Goal: Transaction & Acquisition: Purchase product/service

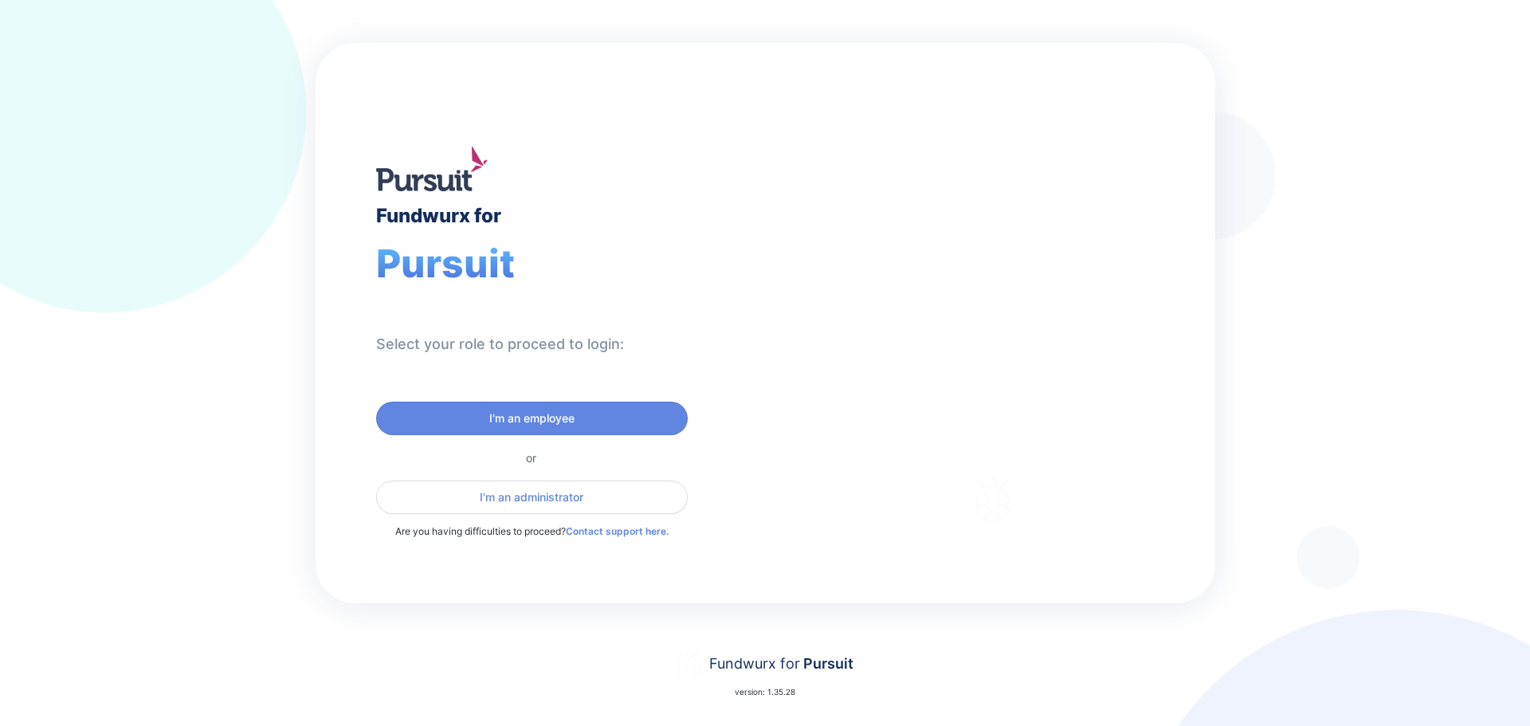
drag, startPoint x: 1380, startPoint y: 172, endPoint x: 1319, endPoint y: 73, distance: 116.3
click at [1319, 73] on div "Fundwurx for Pursuit Select your role to proceed to login: I'm an employee or I…" at bounding box center [765, 363] width 1530 height 726
click at [487, 425] on span "I'm an employee" at bounding box center [532, 418] width 291 height 16
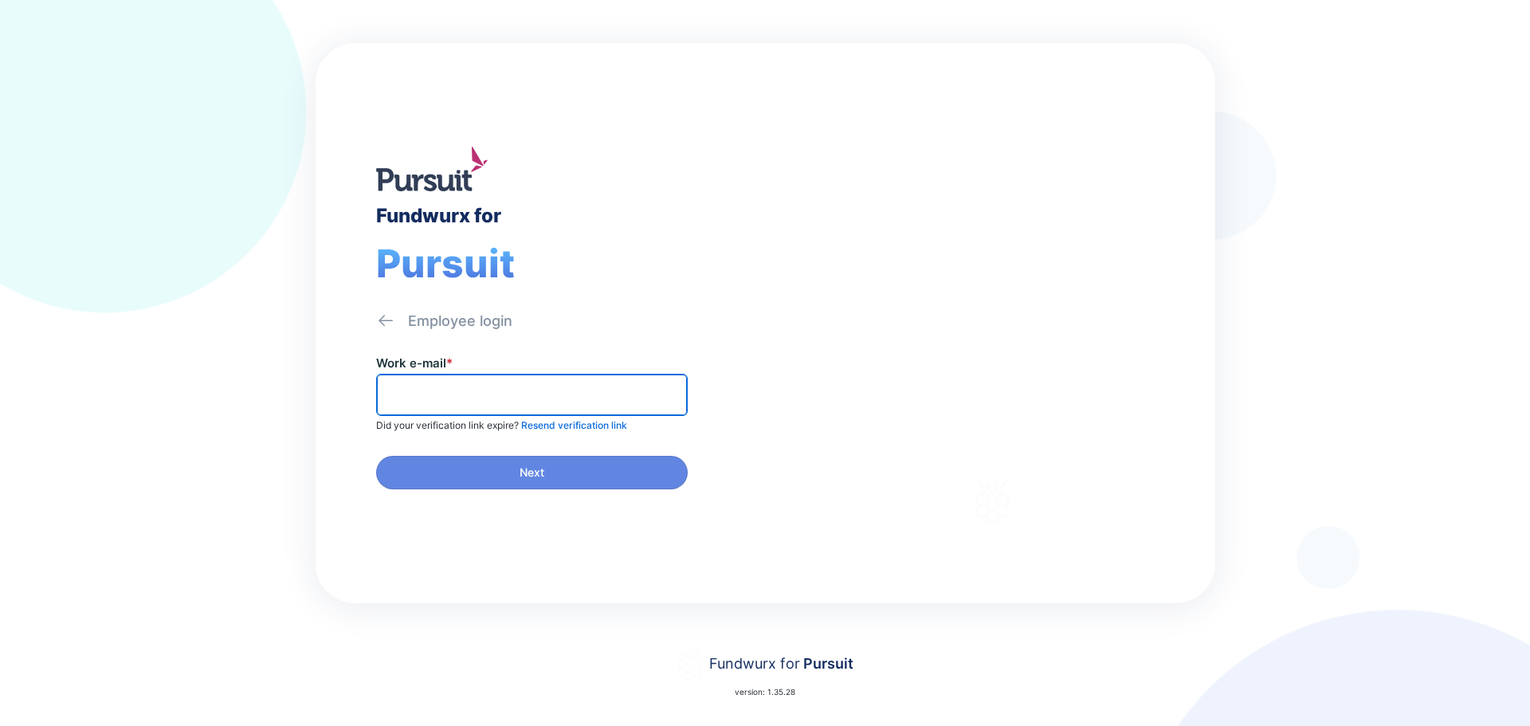
click at [425, 395] on input "text" at bounding box center [531, 395] width 297 height 25
type input "**********"
click at [478, 448] on div "**********" at bounding box center [571, 428] width 390 height 147
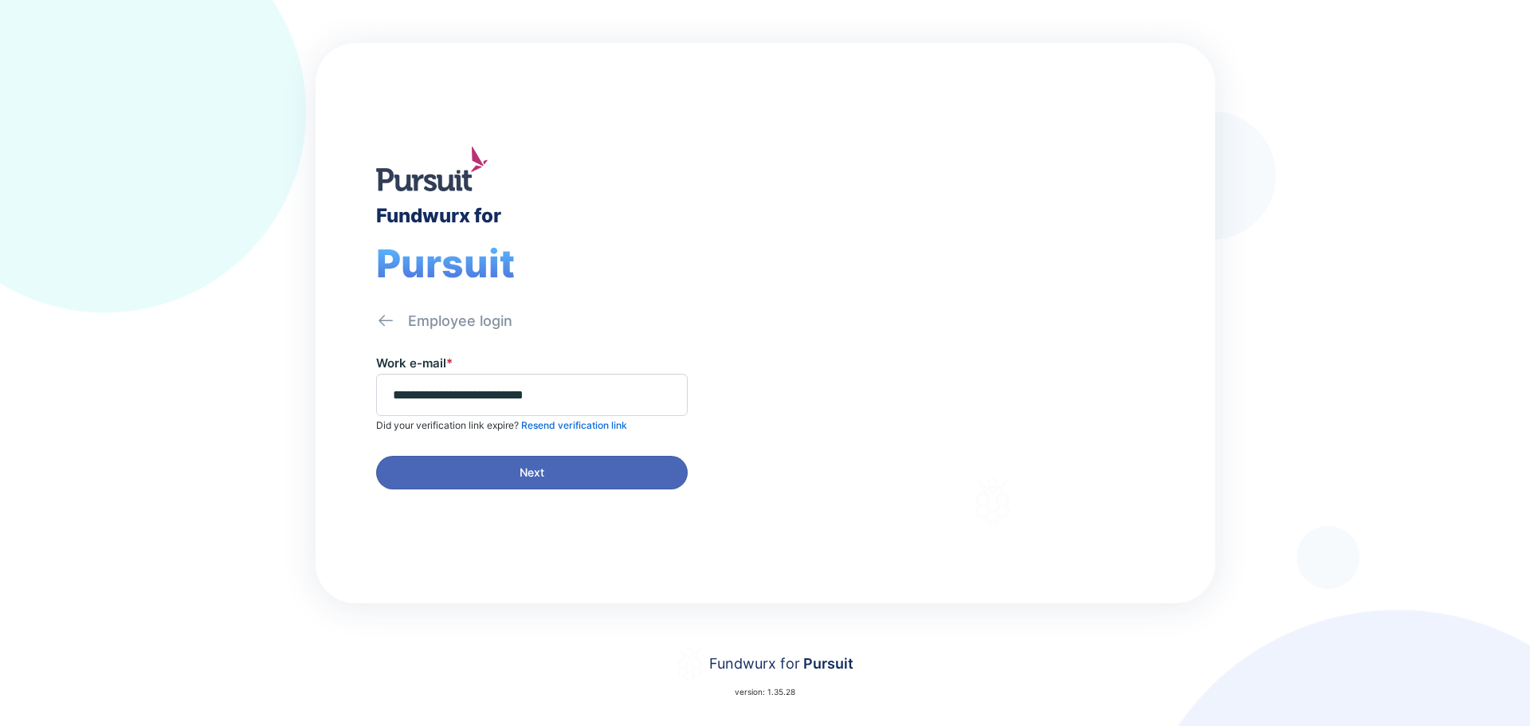
click at [478, 469] on span "Next" at bounding box center [532, 473] width 291 height 16
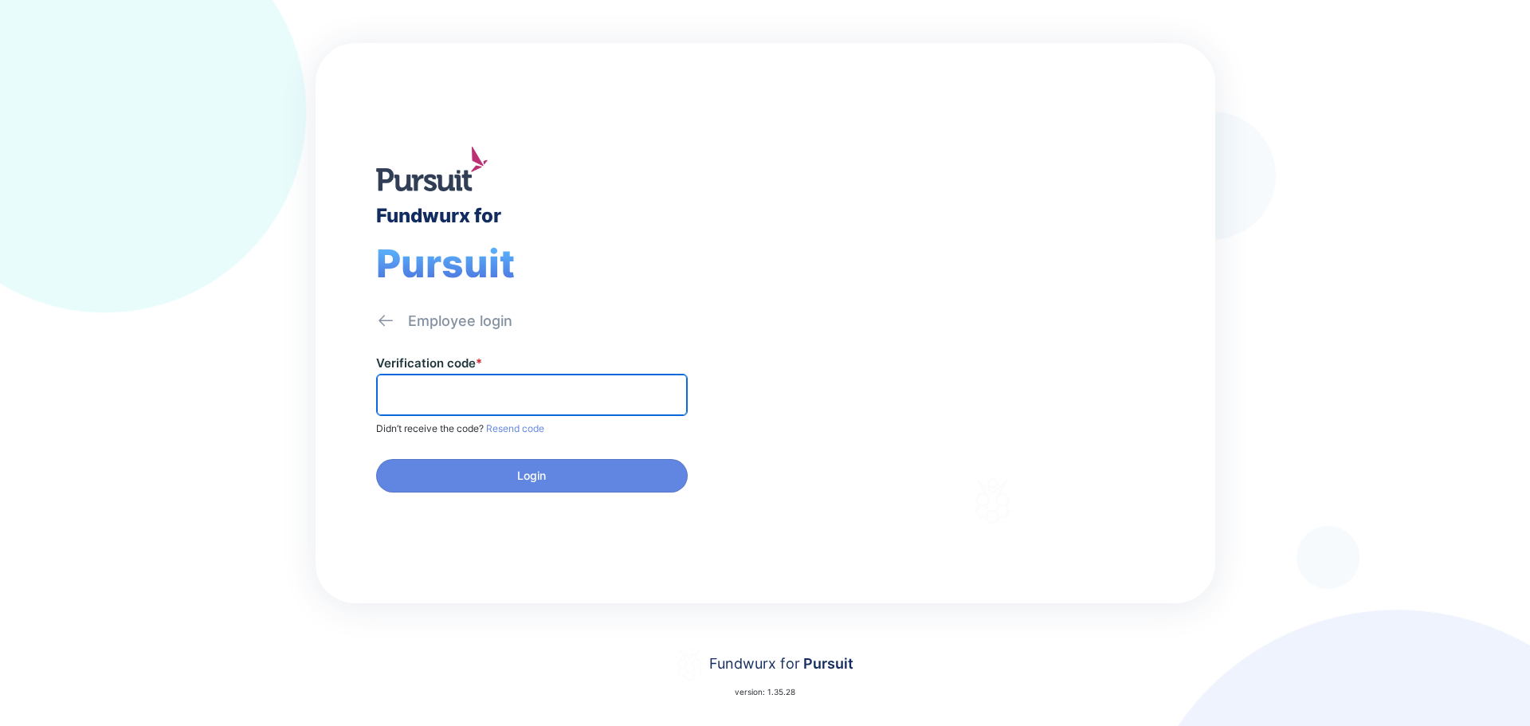
click at [433, 390] on input "text" at bounding box center [531, 395] width 297 height 25
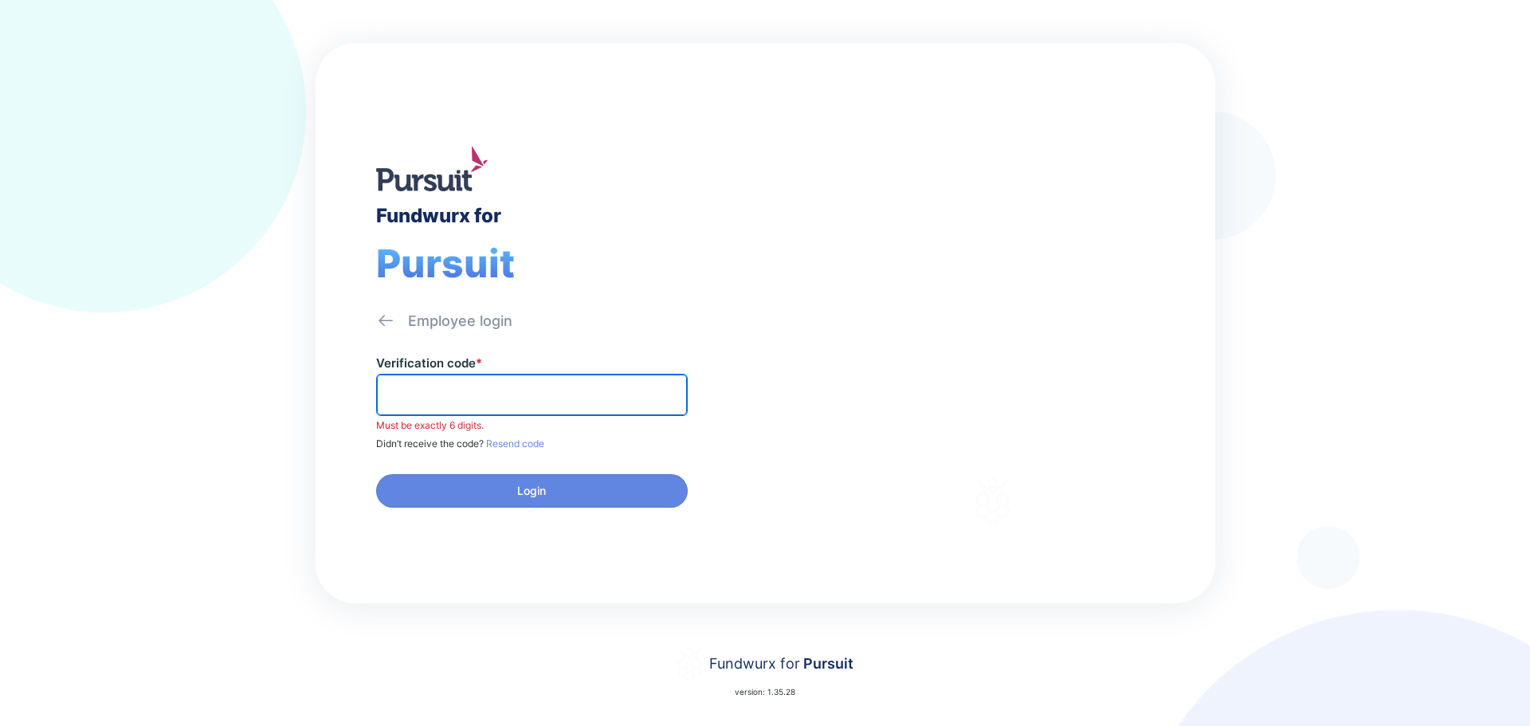
click at [552, 391] on input "text" at bounding box center [531, 395] width 297 height 25
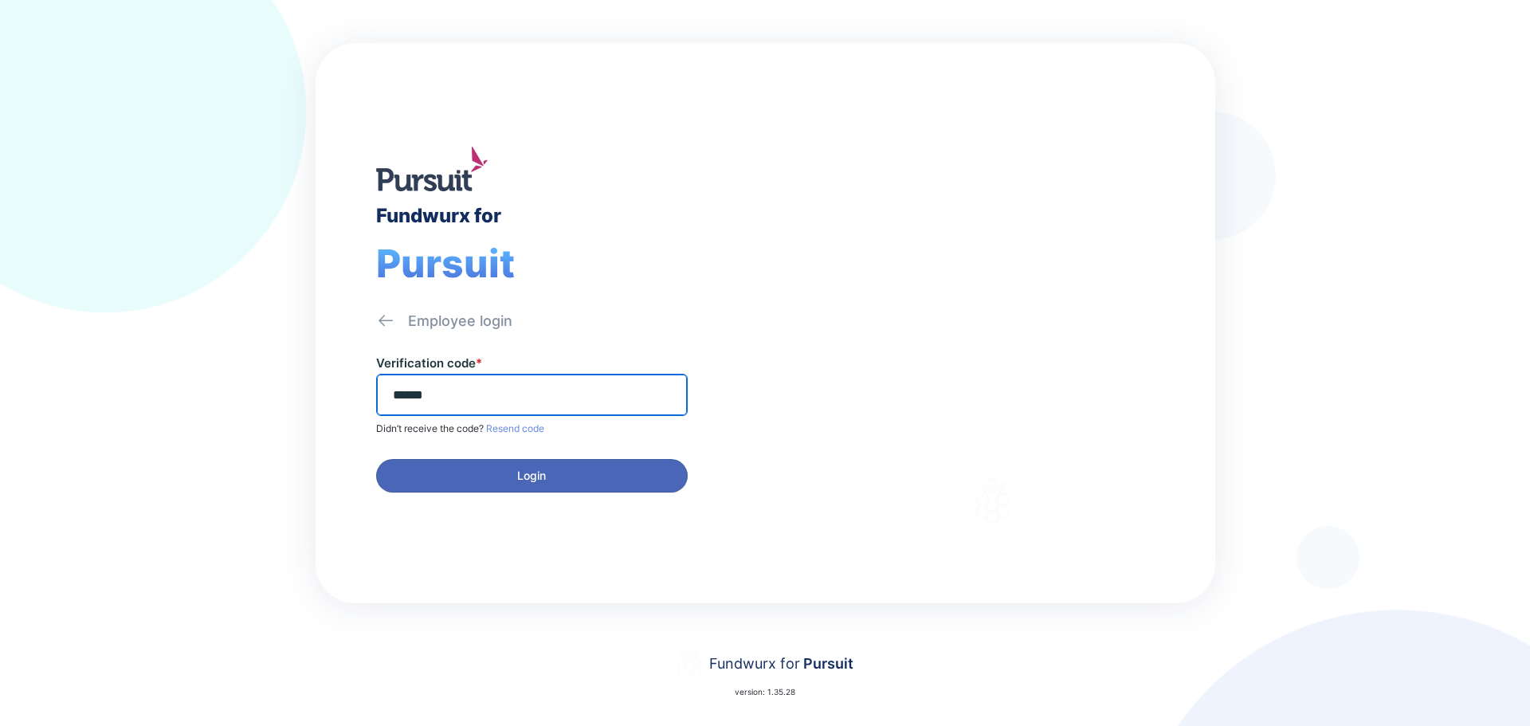
type input "******"
click at [551, 480] on span "Login" at bounding box center [532, 476] width 291 height 16
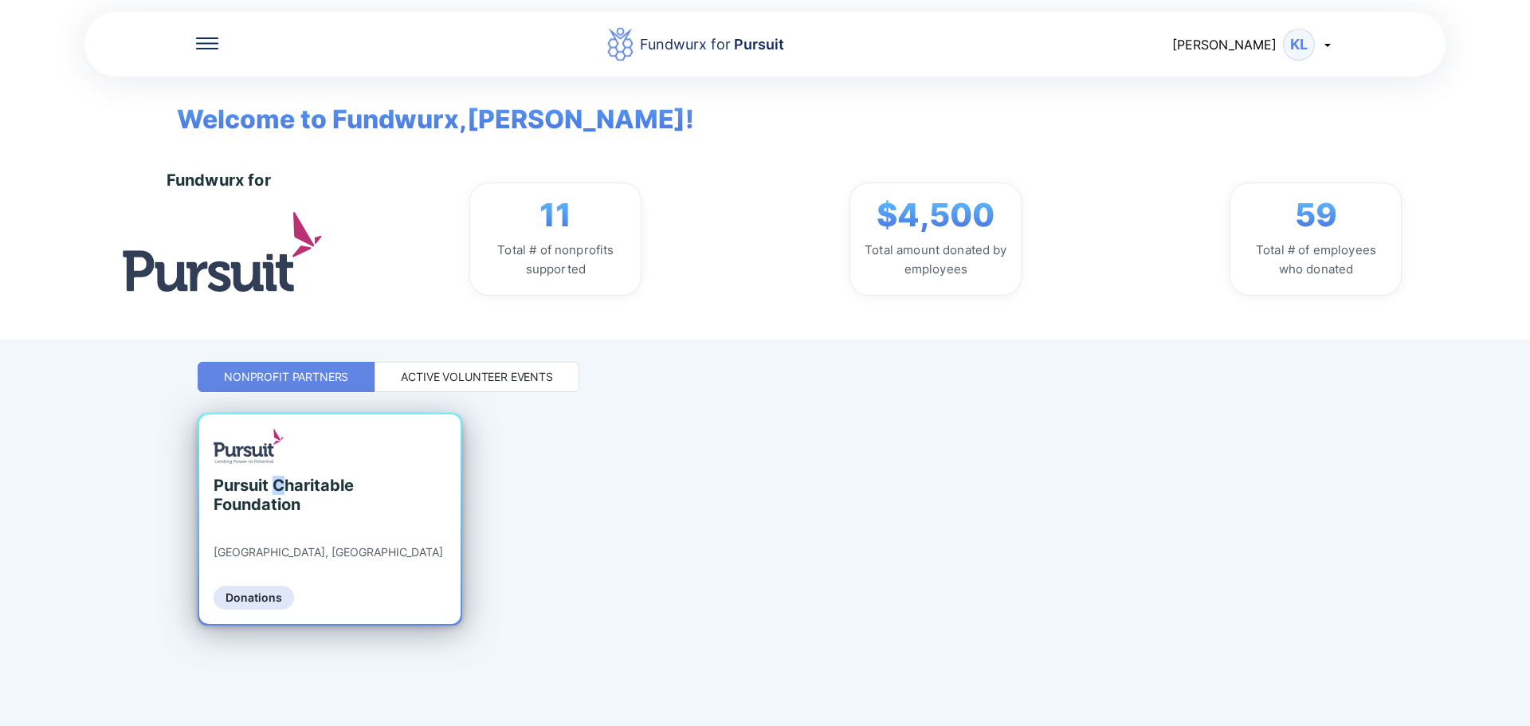
click at [283, 489] on div "Pursuit Charitable Foundation" at bounding box center [287, 495] width 146 height 38
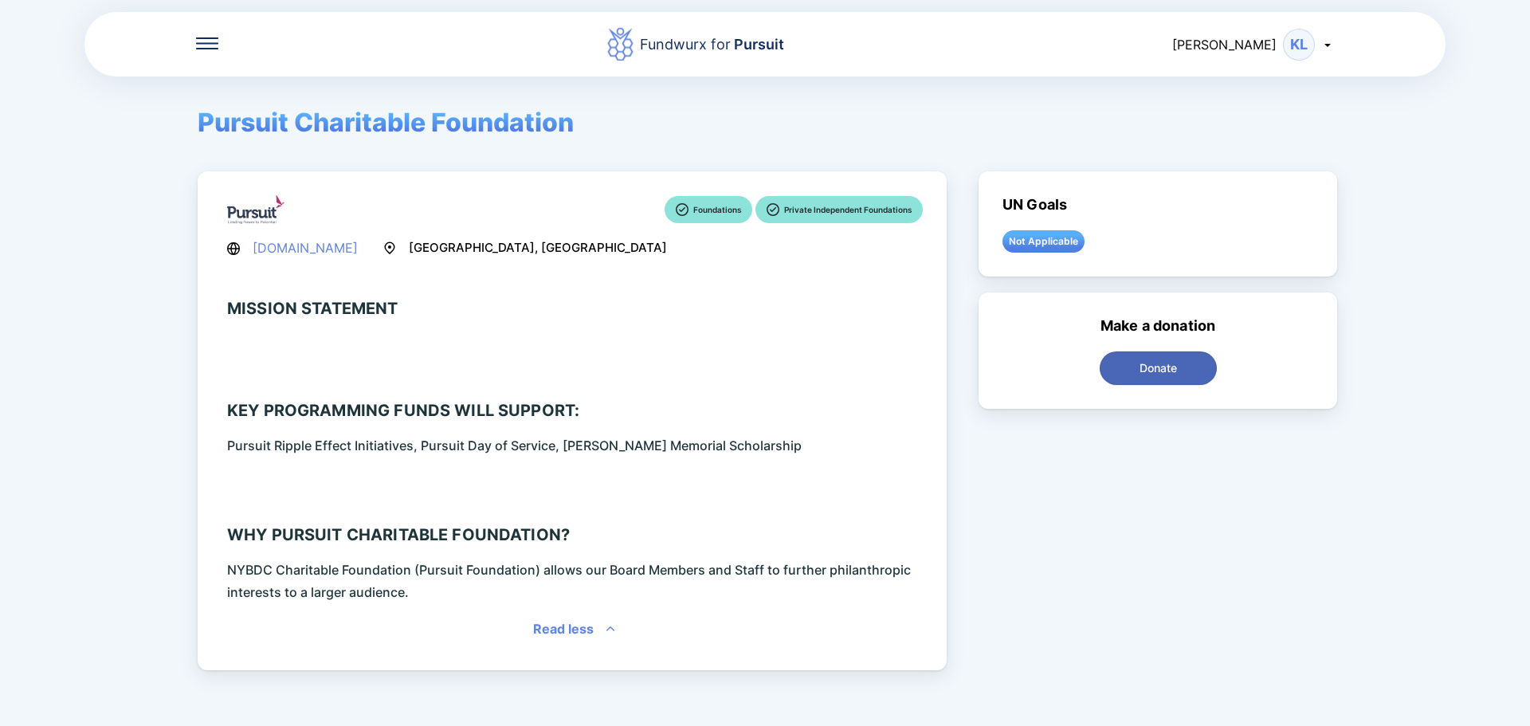
click at [1197, 371] on span "Donate" at bounding box center [1158, 368] width 96 height 16
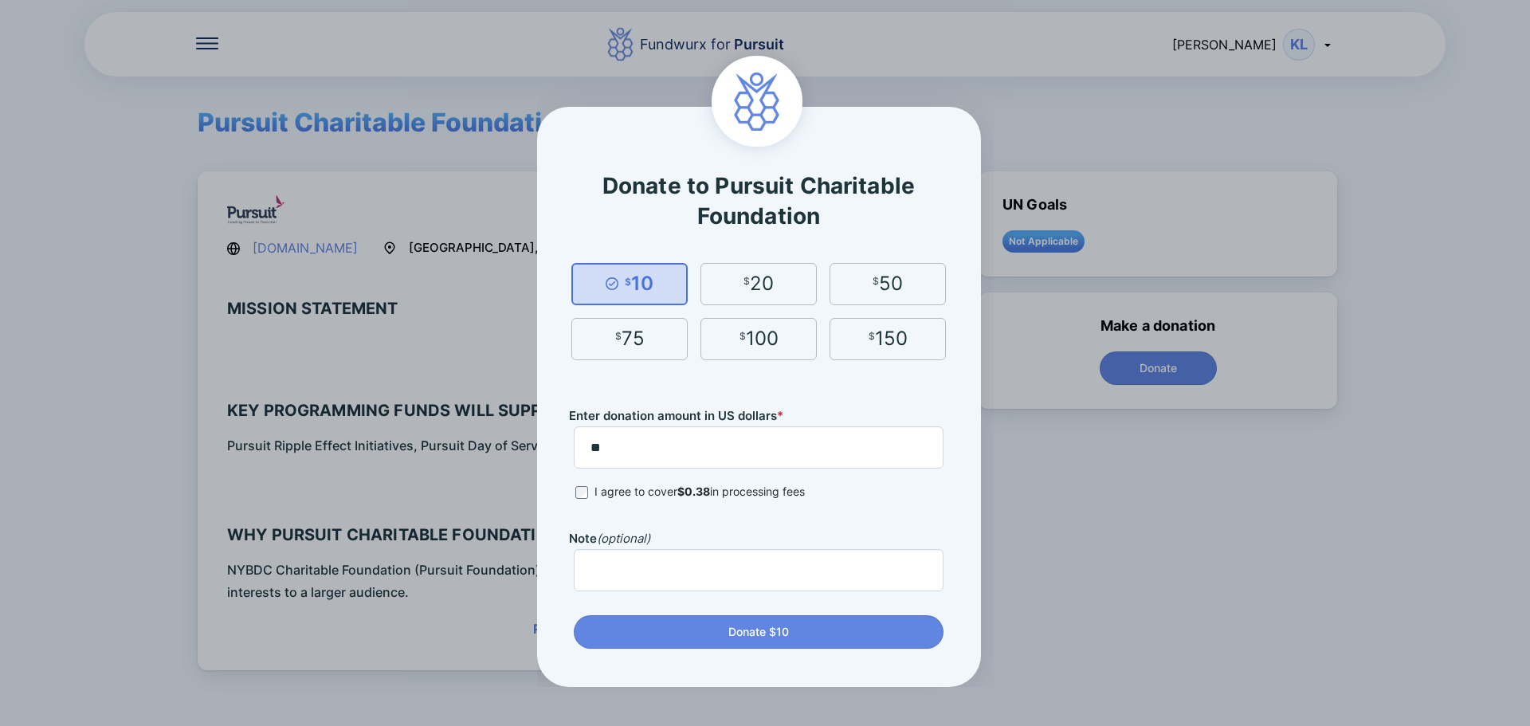
click at [1138, 84] on div "Donate to Pursuit Charitable Foundation $ 10 $ 20 $ 50 $ 75 $ 100 $ 150 Enter d…" at bounding box center [765, 363] width 1530 height 726
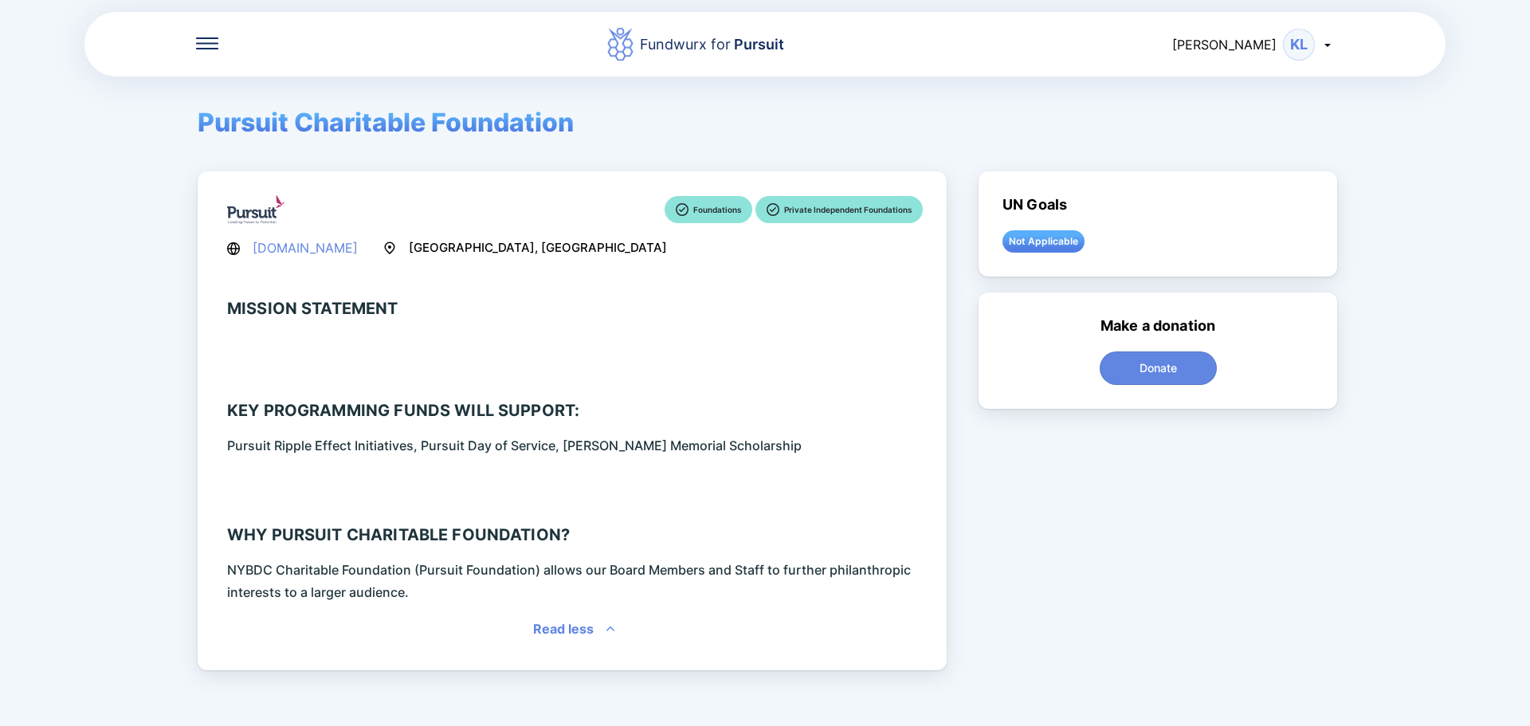
click at [209, 42] on icon at bounding box center [207, 43] width 22 height 2
click at [273, 94] on div "Home" at bounding box center [259, 95] width 36 height 16
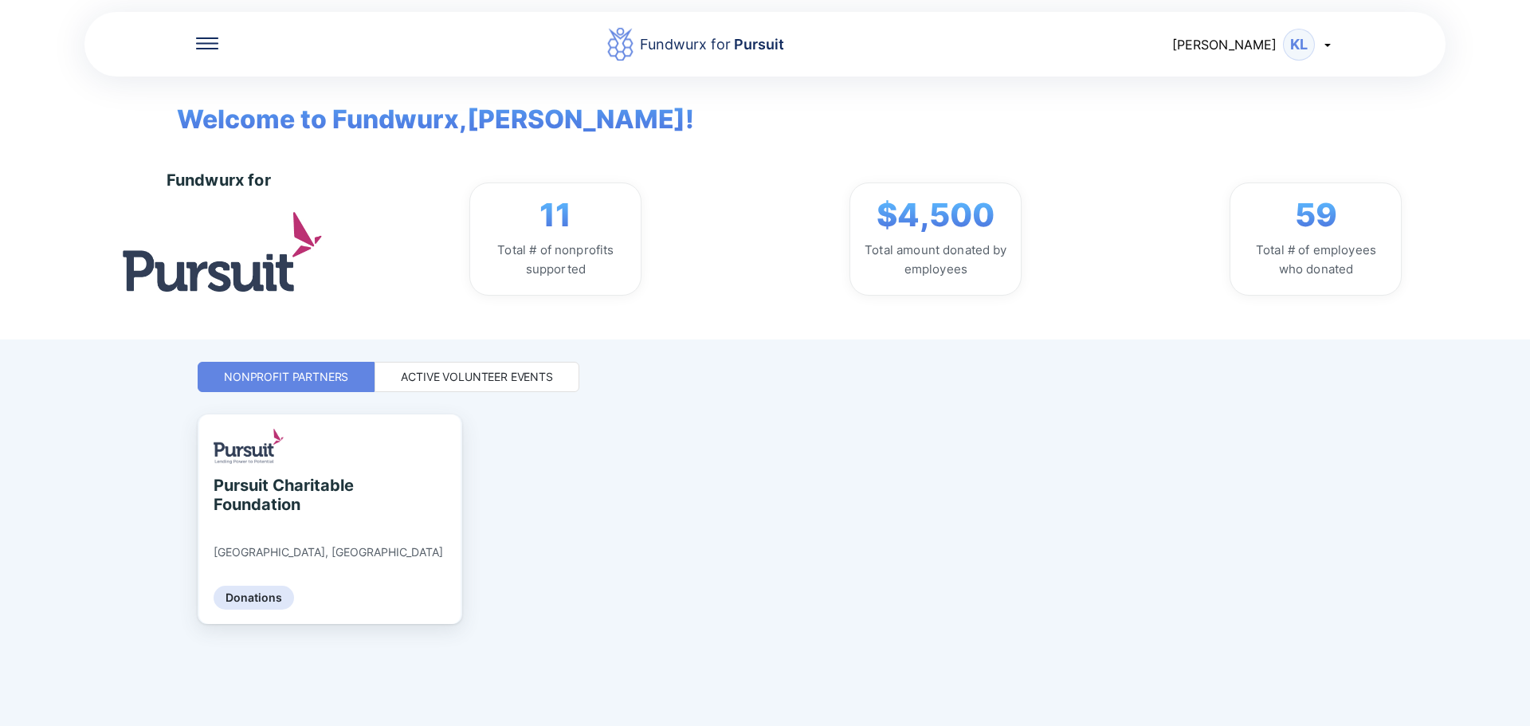
click at [474, 374] on div "Active Volunteer Events" at bounding box center [477, 377] width 152 height 16
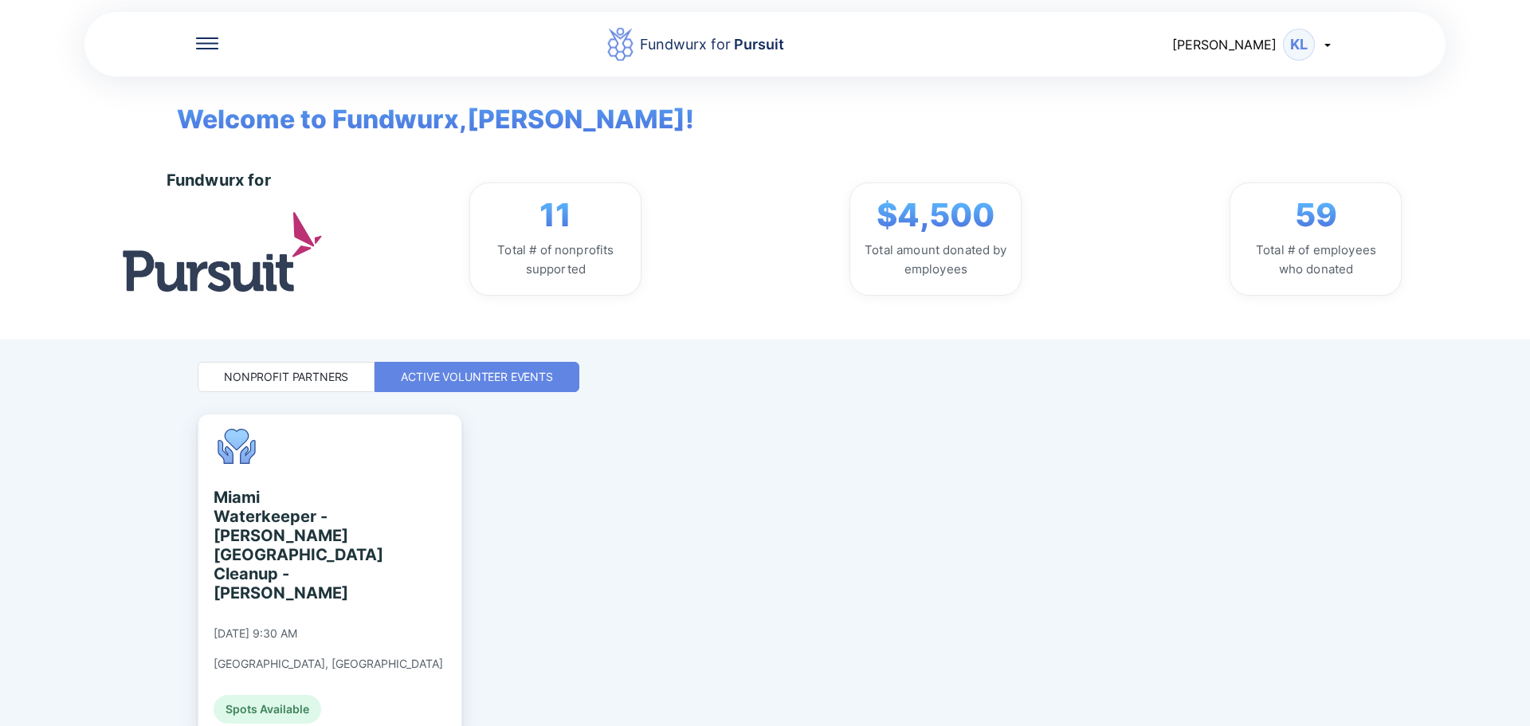
click at [299, 389] on div "Nonprofit Partners" at bounding box center [286, 377] width 177 height 30
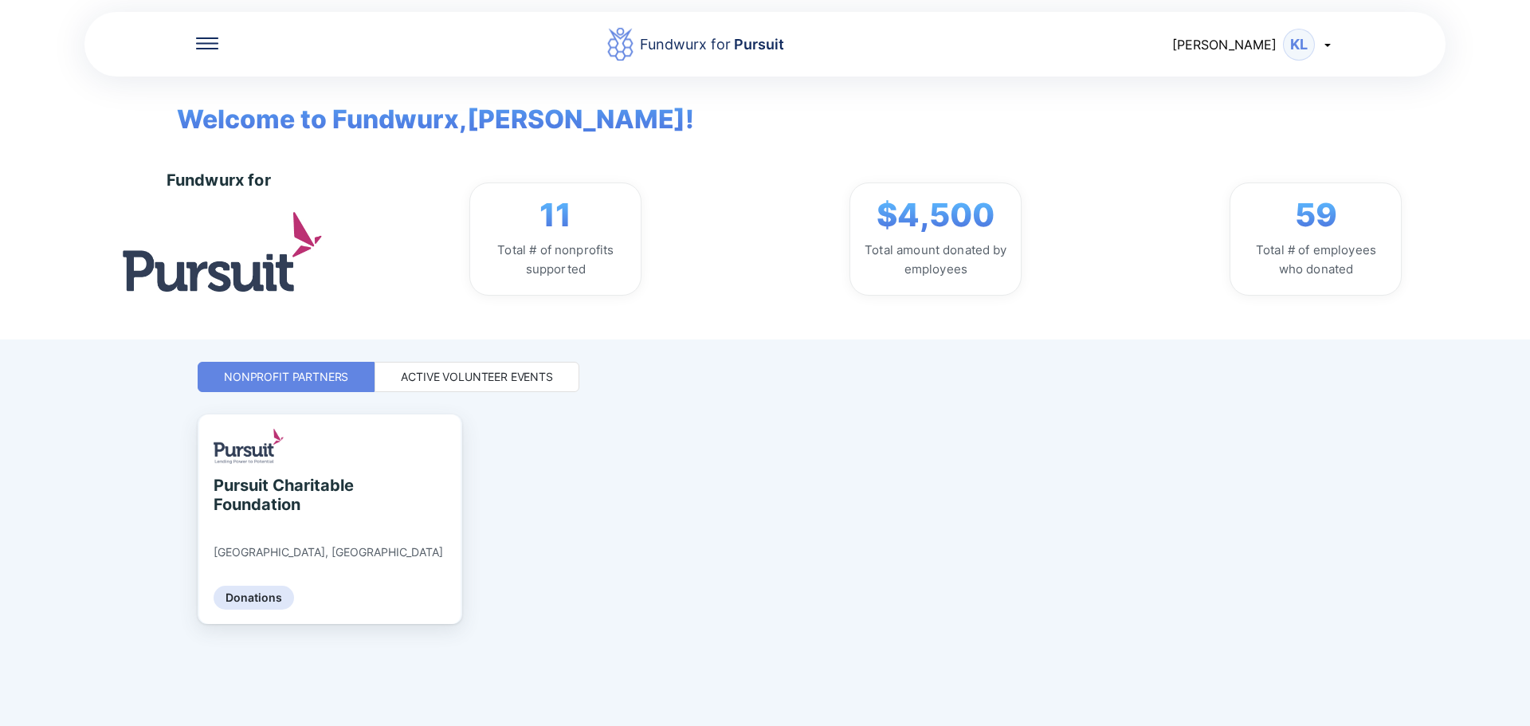
click at [1321, 51] on div "[PERSON_NAME] [PERSON_NAME]" at bounding box center [1253, 45] width 162 height 32
click at [715, 46] on div "Fundwurx for Pursuit" at bounding box center [712, 44] width 144 height 22
click at [634, 45] on rect at bounding box center [620, 44] width 26 height 33
click at [422, 136] on span "Welcome to Fundwurx, [PERSON_NAME] !" at bounding box center [423, 108] width 541 height 62
click at [935, 205] on span "$4,500" at bounding box center [936, 215] width 118 height 38
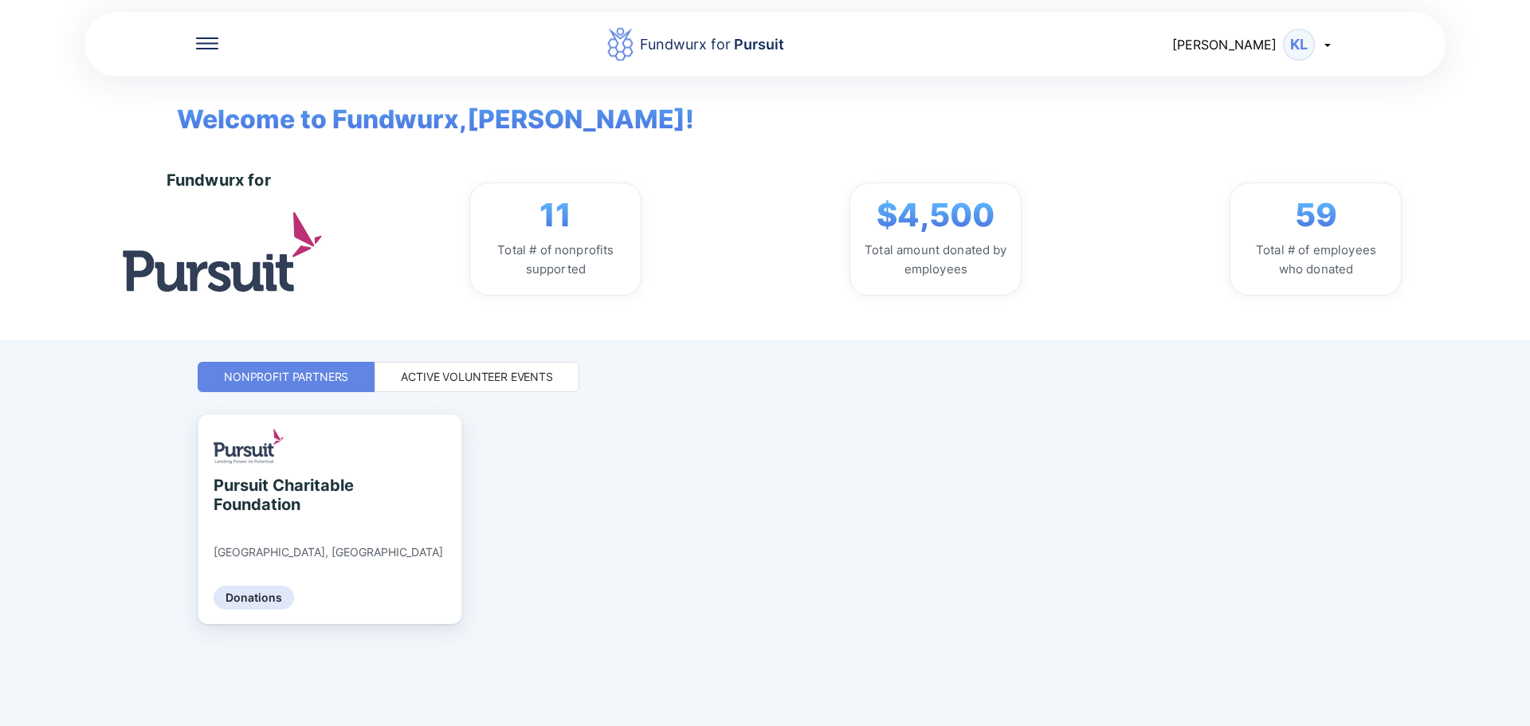
click at [1028, 355] on div "Fundwurx for Pursuit [PERSON_NAME] [PERSON_NAME] Welcome to Fundwurx, [PERSON_N…" at bounding box center [765, 363] width 1135 height 726
click at [721, 538] on div "Pursuit Charitable Foundation [GEOGRAPHIC_DATA], [GEOGRAPHIC_DATA] Donations" at bounding box center [765, 552] width 1135 height 277
click at [205, 45] on icon at bounding box center [207, 43] width 22 height 12
click at [228, 93] on div "Home" at bounding box center [312, 95] width 233 height 45
click at [249, 143] on div "Donations" at bounding box center [271, 140] width 61 height 16
